Goal: Task Accomplishment & Management: Complete application form

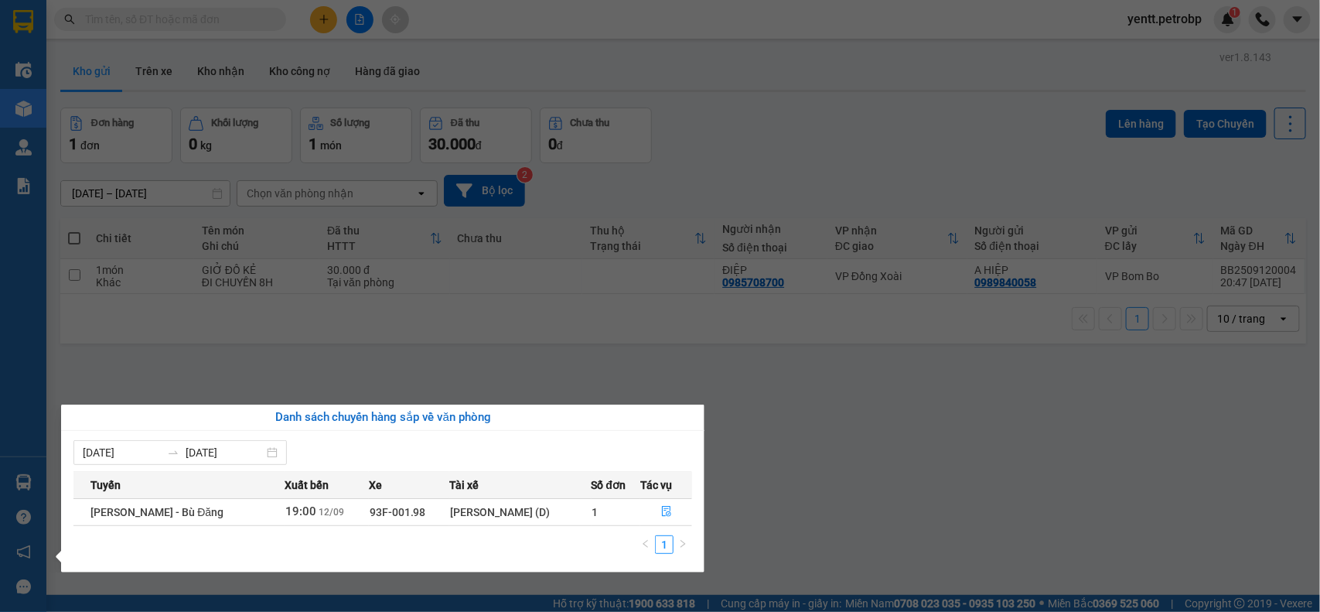
click at [740, 456] on section "Kết quả tìm kiếm ( 0 ) Bộ lọc No Data yentt.petrobp 1 Điều hành xe Kho hàng mới…" at bounding box center [660, 306] width 1320 height 612
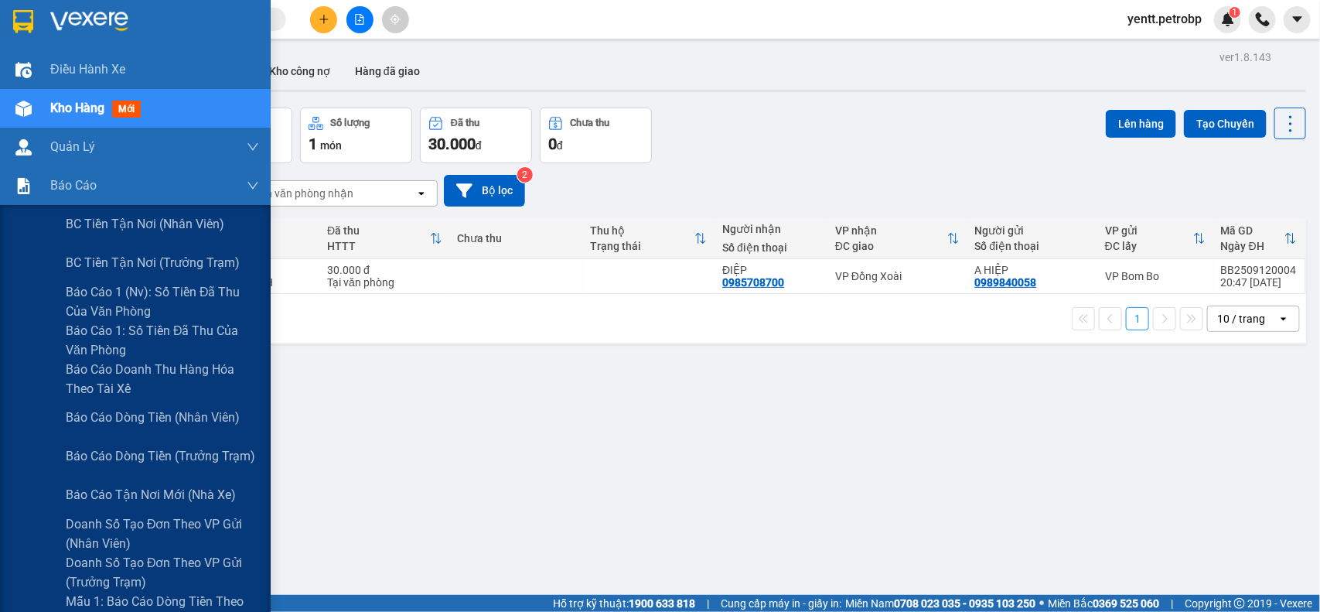
scroll to position [387, 0]
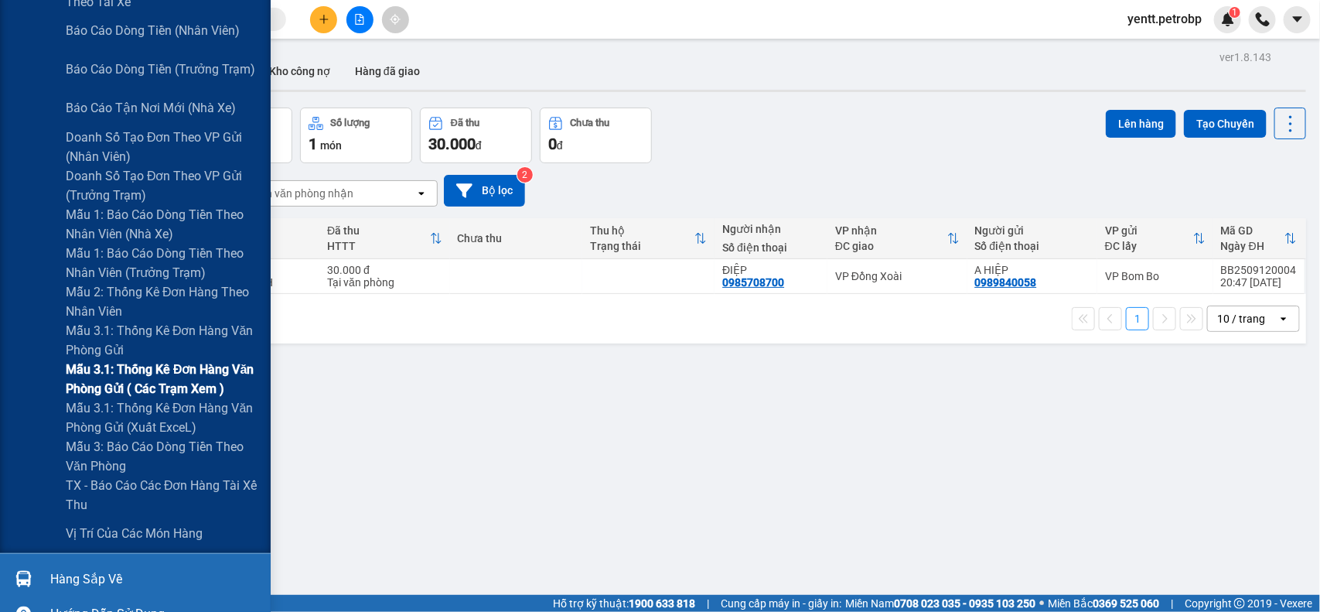
click at [170, 385] on span "Mẫu 3.1: Thống kê đơn hàng văn phòng gửi ( các trạm xem )" at bounding box center [162, 379] width 193 height 39
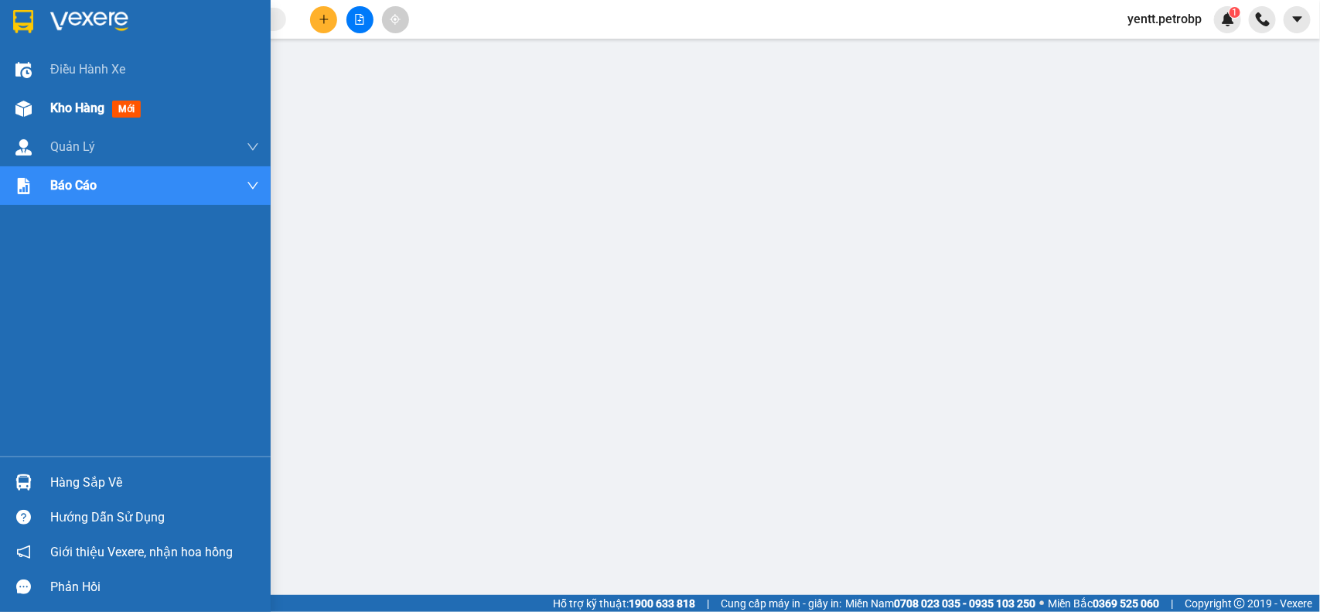
click at [60, 118] on div "Kho hàng mới" at bounding box center [98, 107] width 97 height 19
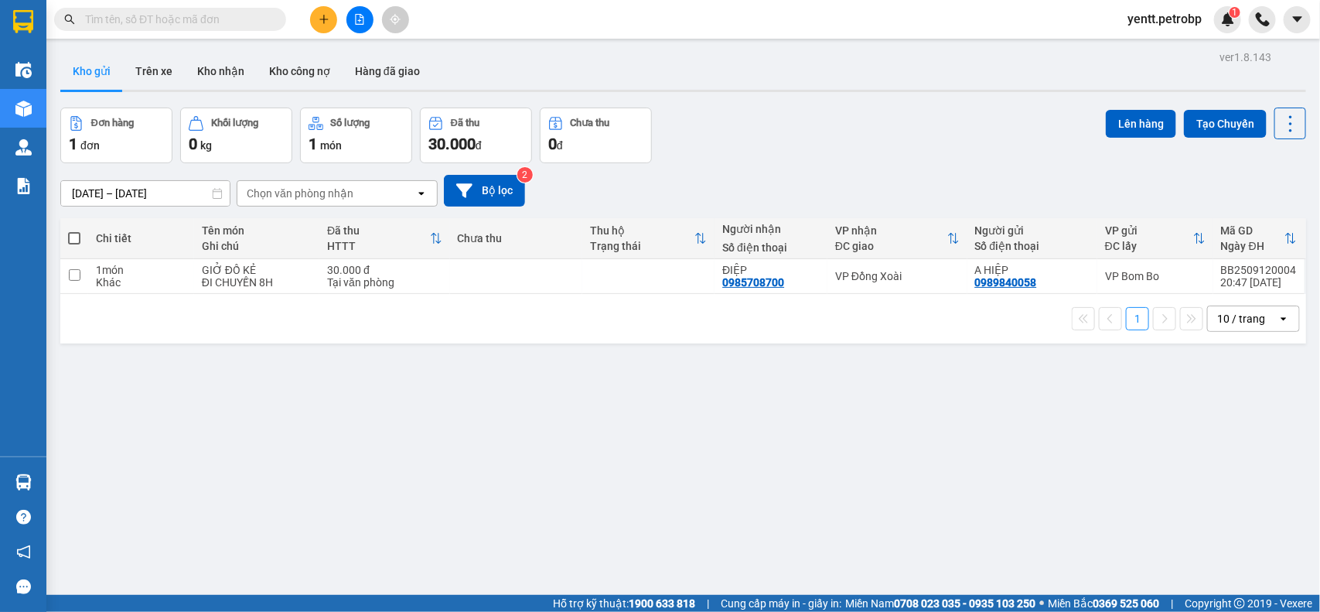
click at [98, 70] on button "Kho gửi" at bounding box center [91, 71] width 63 height 37
click at [1178, 273] on icon at bounding box center [1183, 276] width 11 height 11
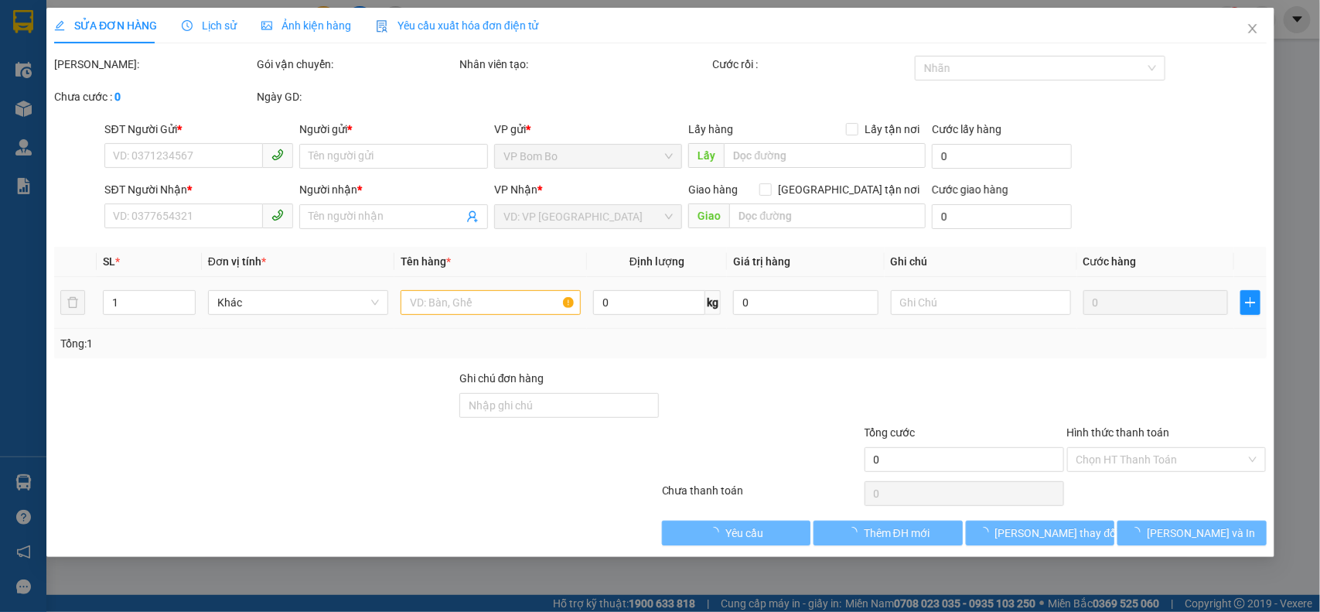
type input "0989840058"
type input "A HIỆP"
type input "0985708700"
type input "ĐIỆP"
type input "30.000"
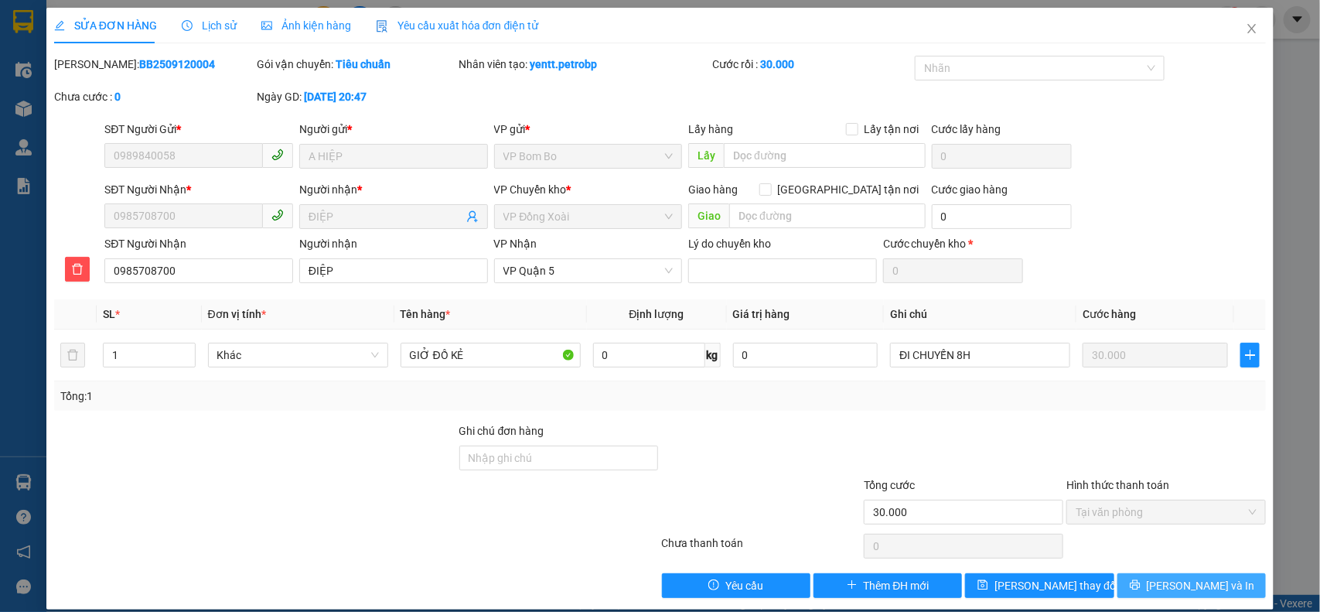
click at [1176, 577] on button "[PERSON_NAME] và In" at bounding box center [1191, 585] width 148 height 25
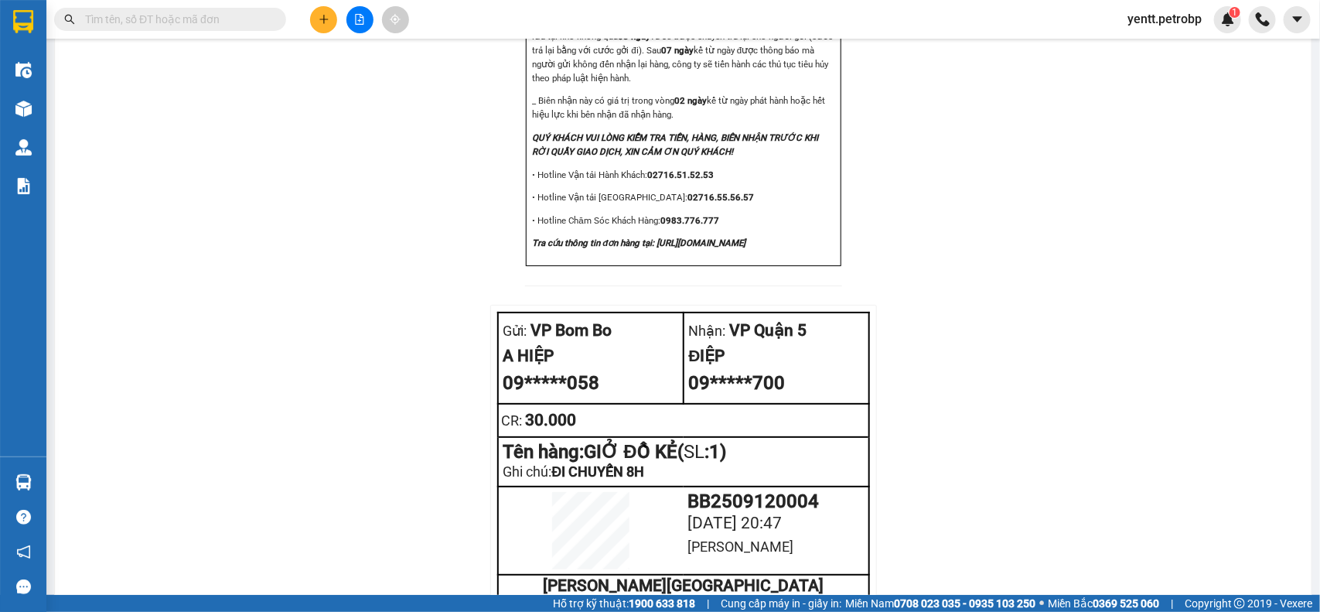
scroll to position [1768, 0]
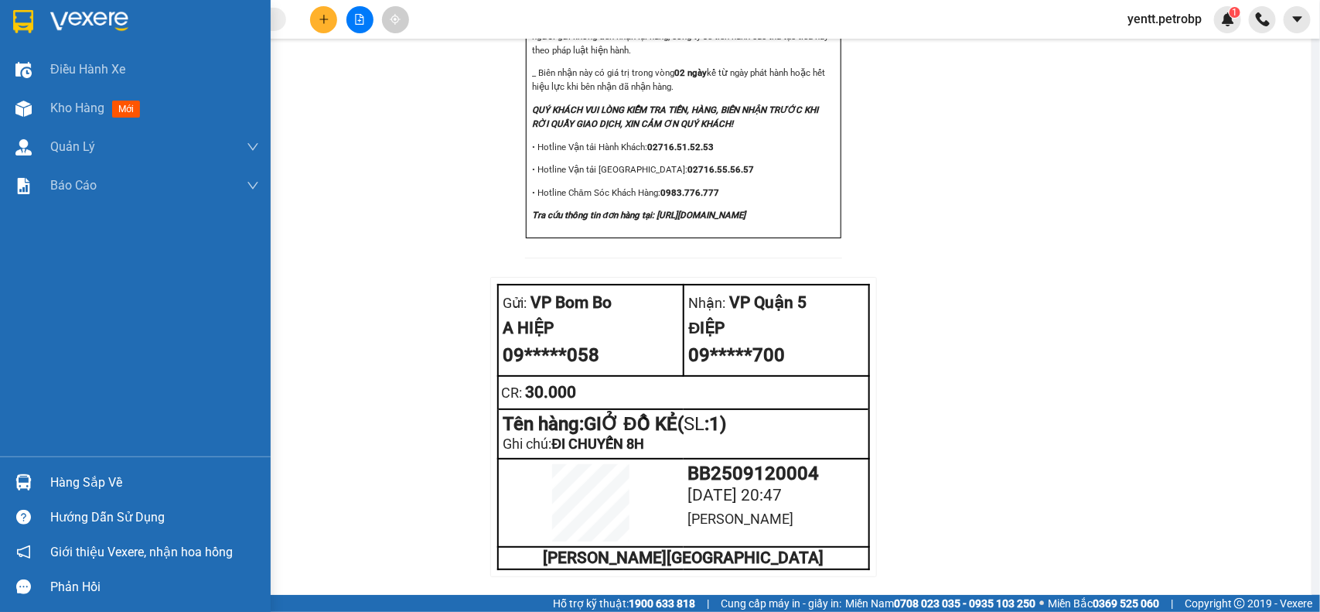
click at [35, 476] on div at bounding box center [23, 482] width 27 height 27
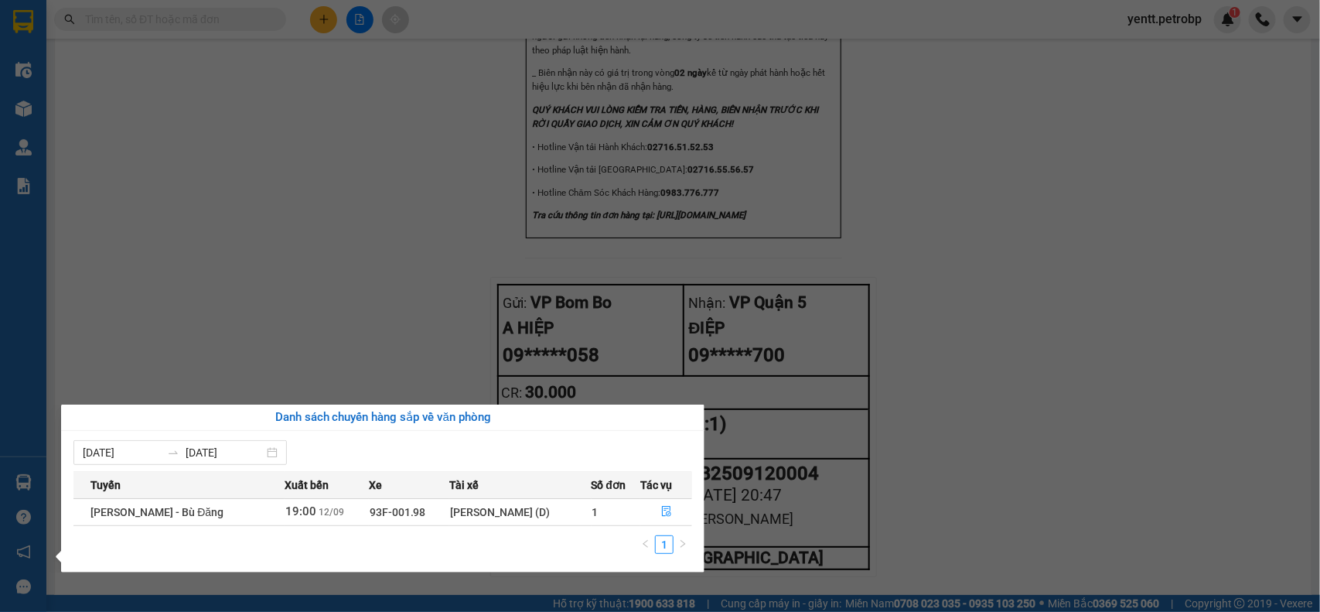
click at [360, 261] on section "Kết quả tìm kiếm ( 0 ) Bộ lọc No Data yentt.petrobp 1 Điều hành xe Kho hàng mới…" at bounding box center [660, 306] width 1320 height 612
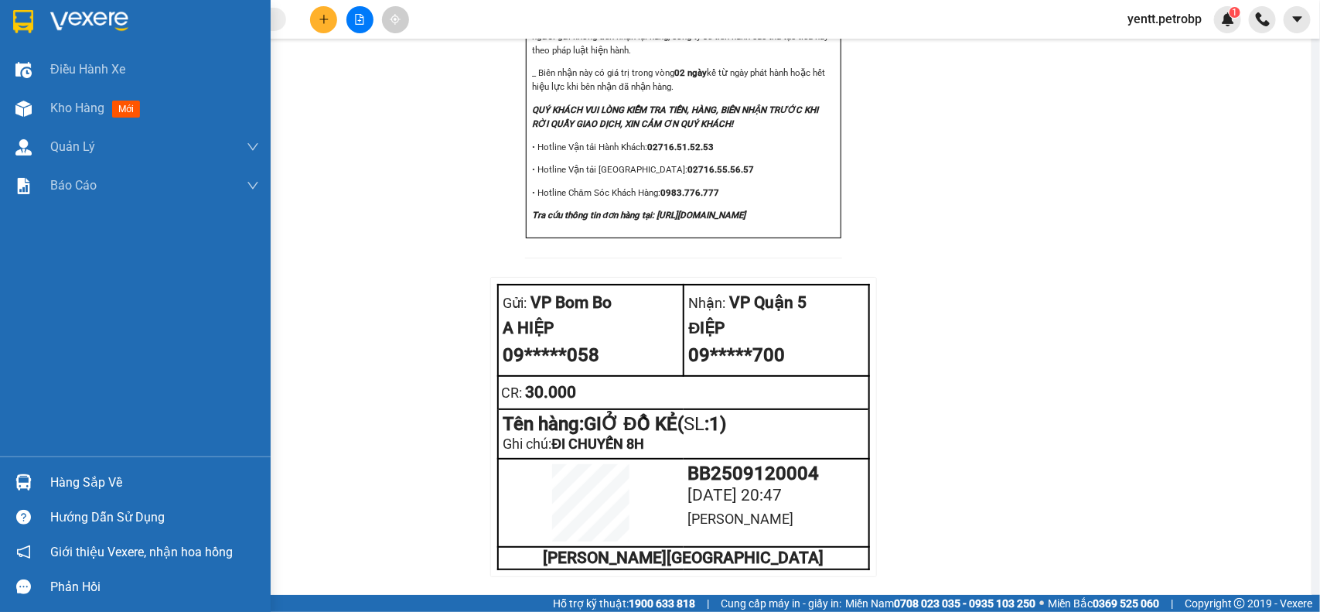
click at [66, 477] on div "Hàng sắp về" at bounding box center [154, 482] width 209 height 23
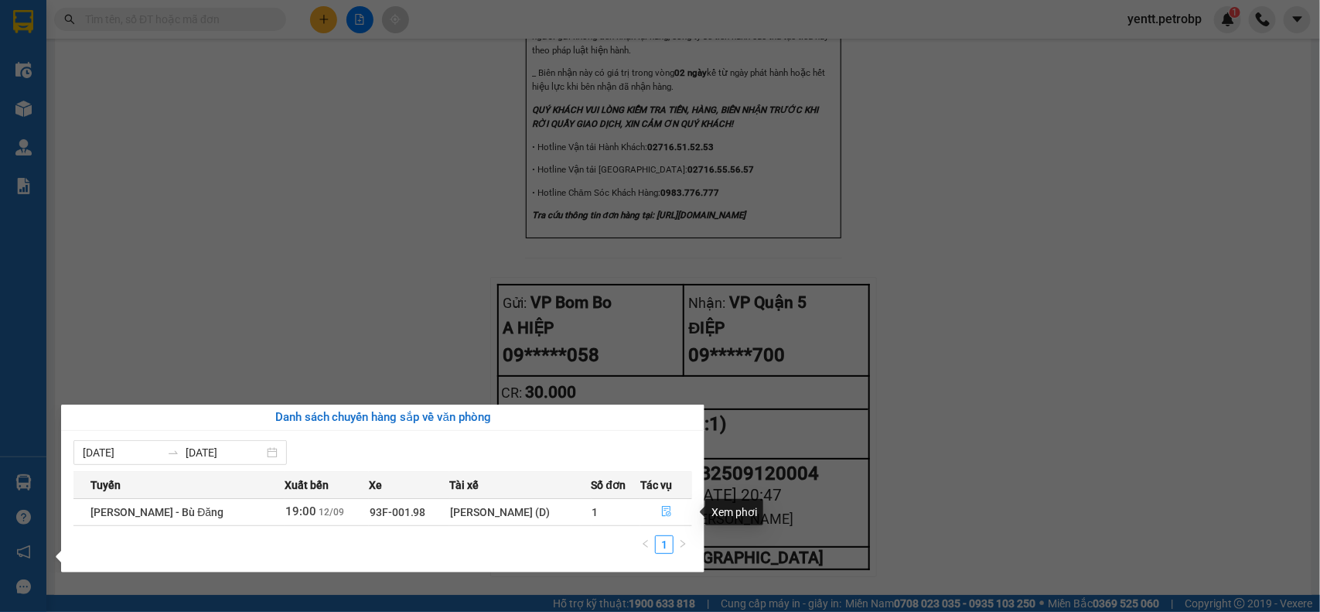
click at [662, 511] on icon "file-done" at bounding box center [666, 511] width 9 height 11
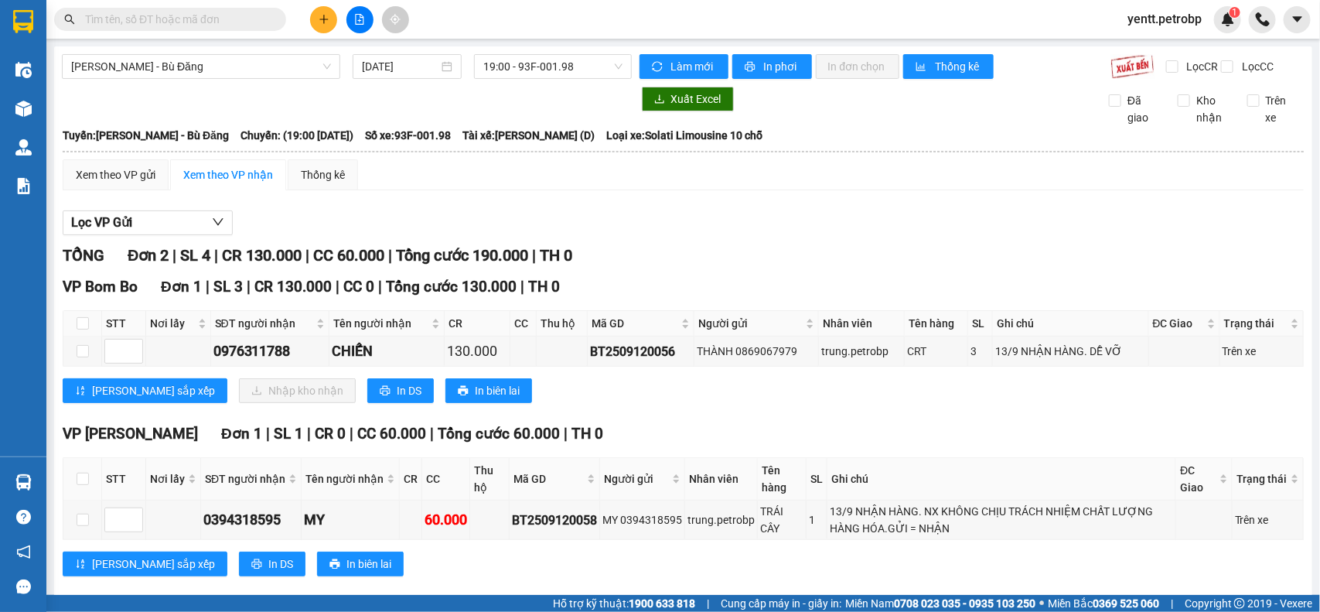
scroll to position [40, 0]
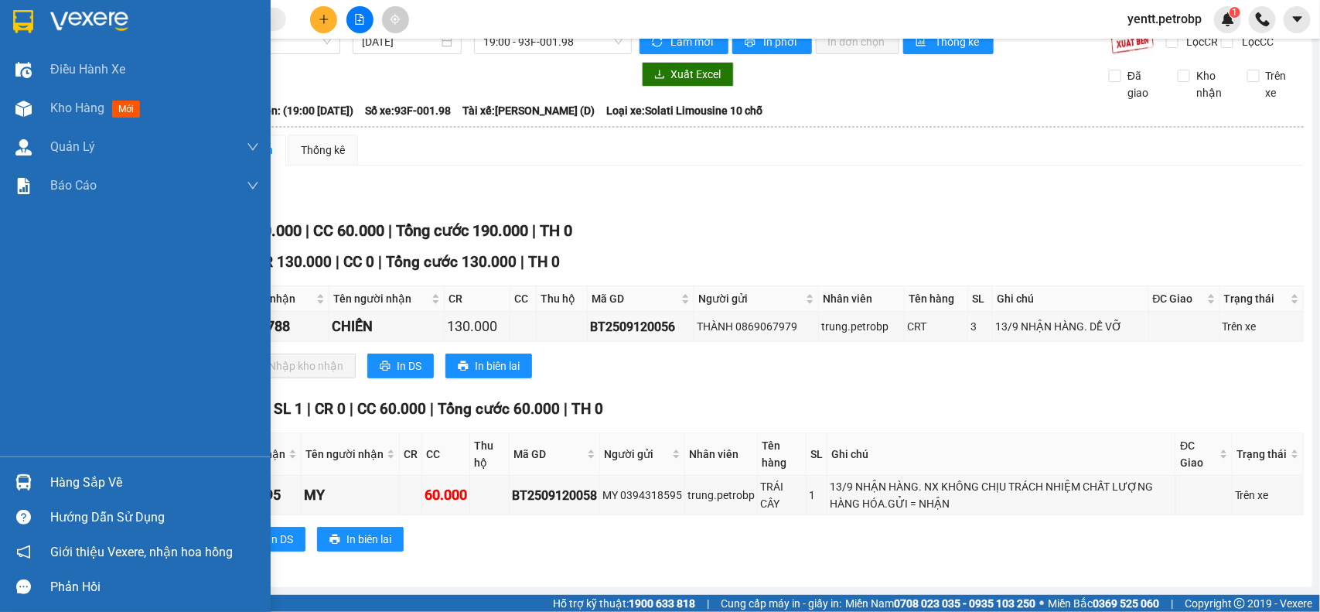
click at [18, 483] on img at bounding box center [23, 482] width 16 height 16
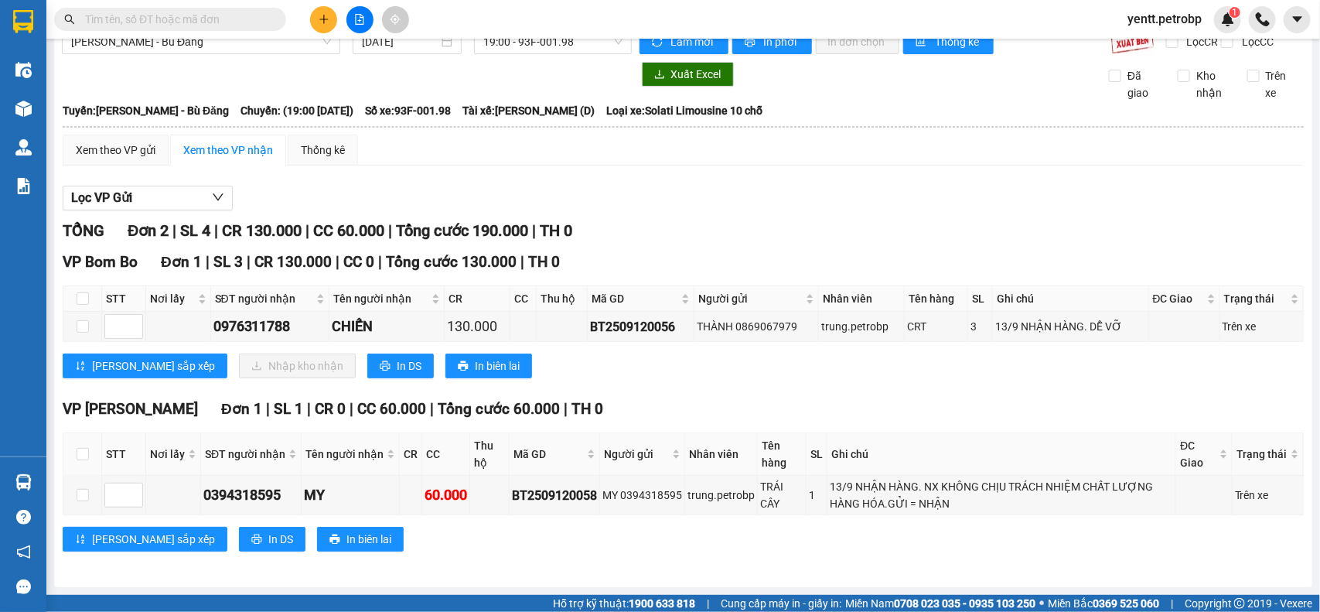
drag, startPoint x: 759, startPoint y: 435, endPoint x: 779, endPoint y: 221, distance: 215.1
click at [759, 433] on section "Kết quả tìm kiếm ( 0 ) Bộ lọc No Data yentt.petrobp 1 Điều hành xe Kho hàng mới…" at bounding box center [660, 306] width 1320 height 612
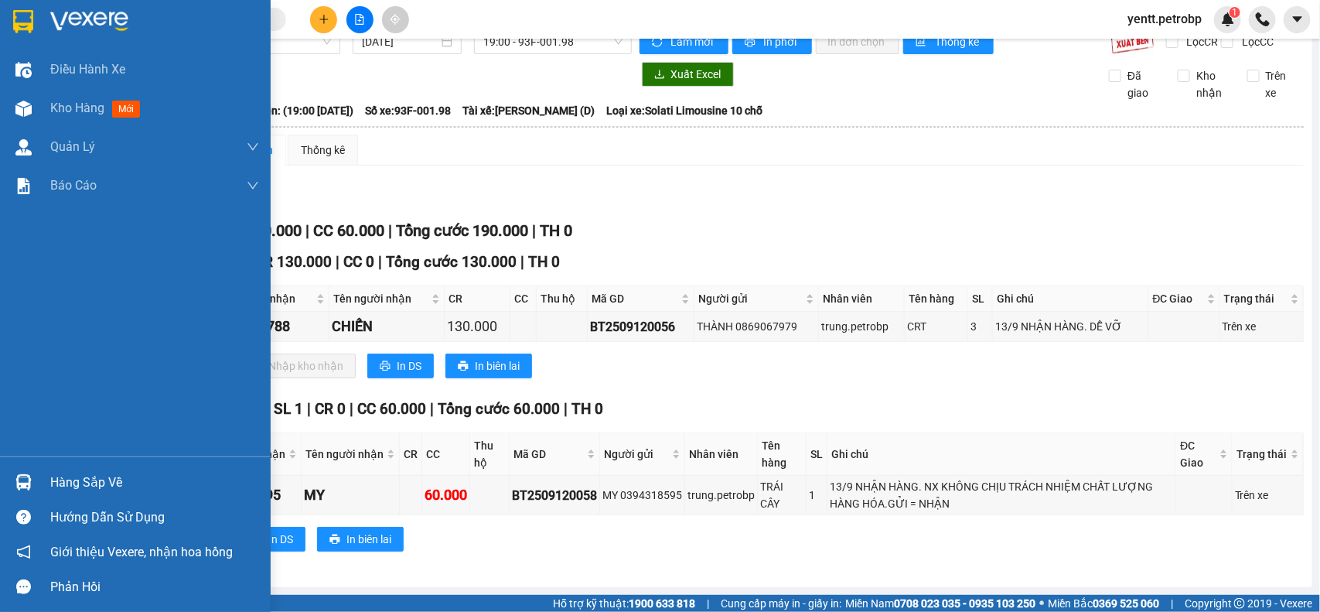
click at [49, 484] on div "Hàng sắp về" at bounding box center [135, 482] width 271 height 35
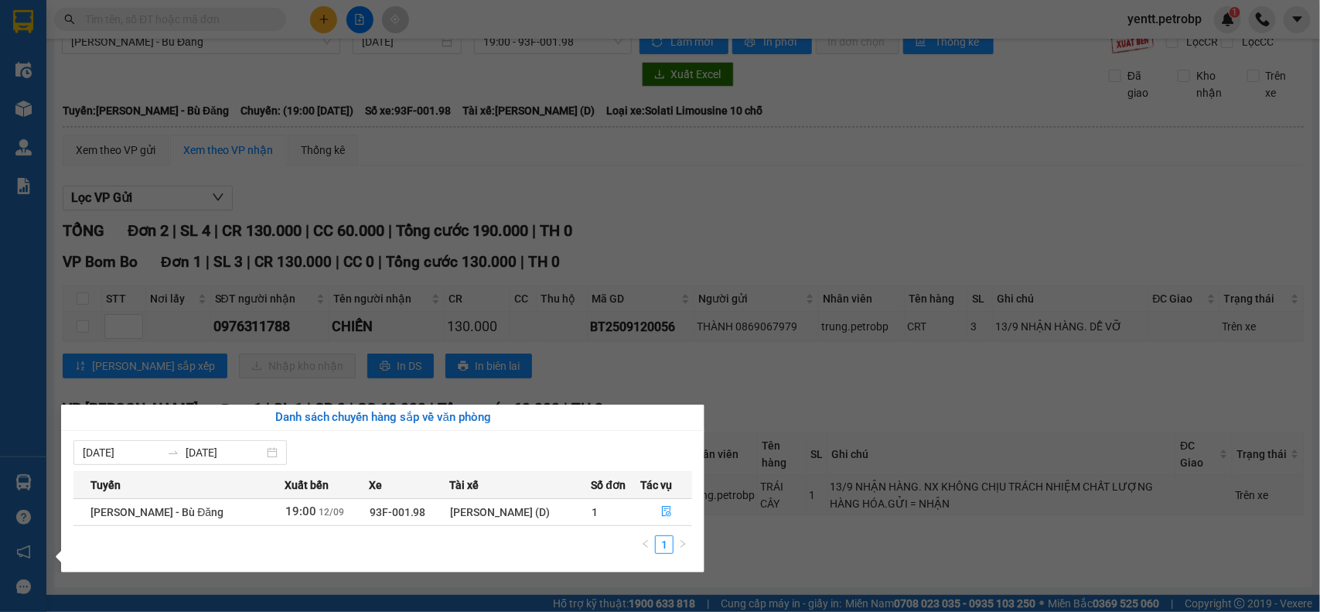
click at [774, 427] on section "Kết quả tìm kiếm ( 0 ) Bộ lọc No Data yentt.petrobp 1 Điều hành xe Kho hàng mới…" at bounding box center [660, 306] width 1320 height 612
